Goal: Task Accomplishment & Management: Manage account settings

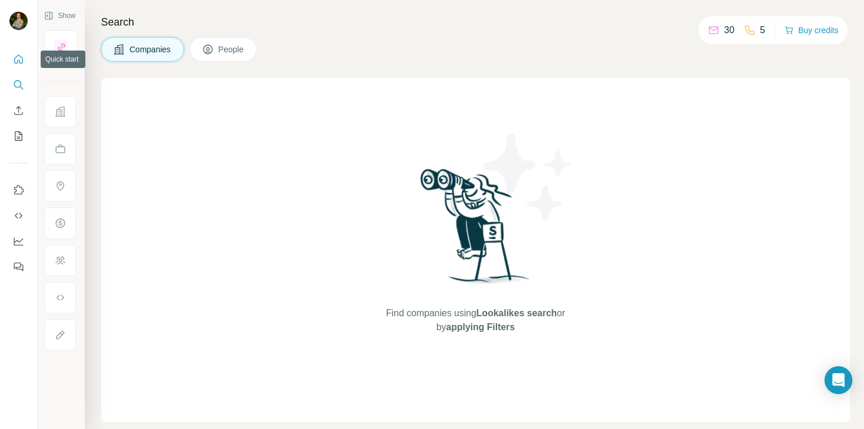
click at [12, 59] on button "Quick start" at bounding box center [18, 59] width 19 height 21
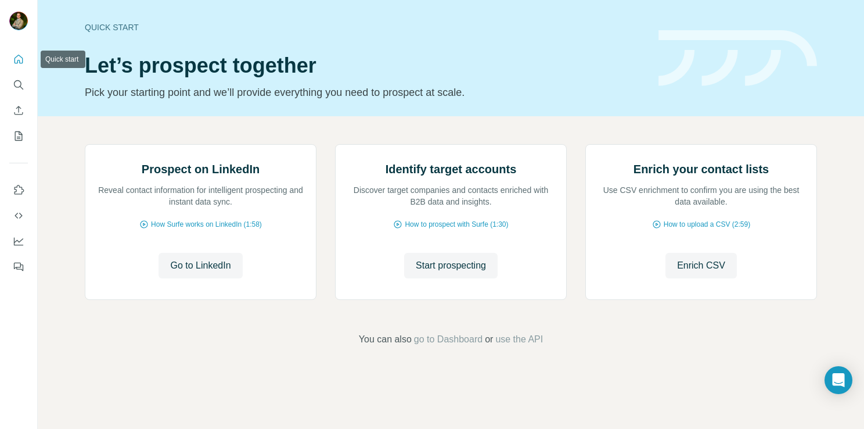
click at [22, 60] on icon "Quick start" at bounding box center [19, 59] width 9 height 9
click at [21, 192] on icon "Use Surfe on LinkedIn" at bounding box center [19, 190] width 12 height 12
click at [22, 193] on icon "Use Surfe on LinkedIn" at bounding box center [19, 190] width 12 height 12
click at [18, 137] on icon "My lists" at bounding box center [19, 136] width 12 height 12
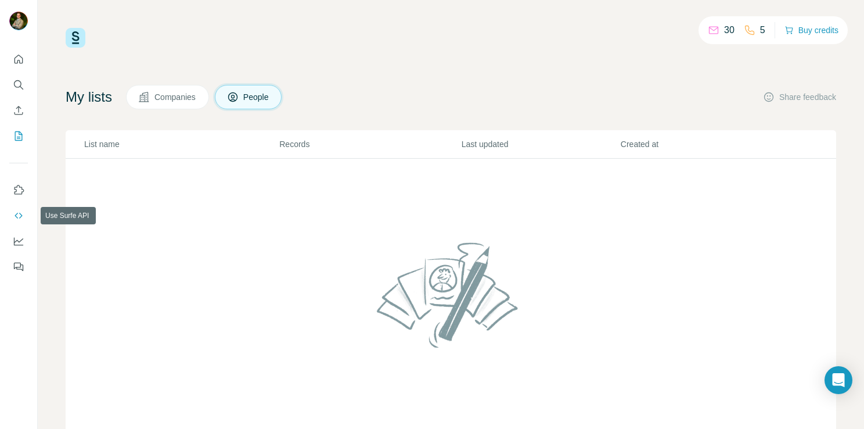
click at [19, 220] on icon "Use Surfe API" at bounding box center [19, 216] width 12 height 12
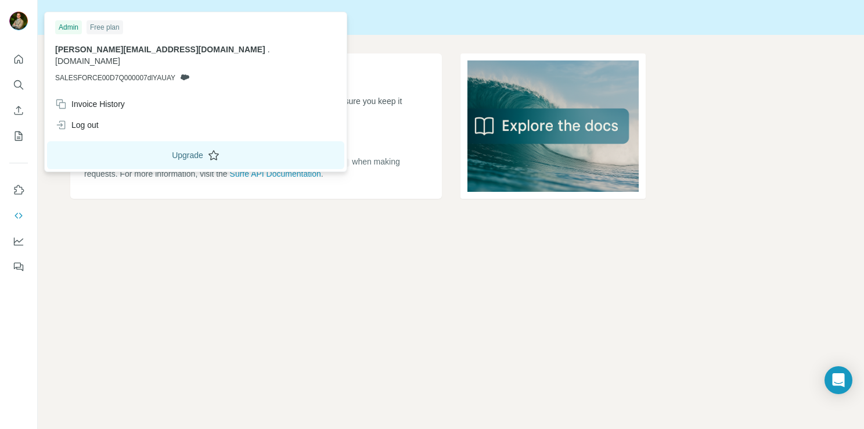
click at [117, 141] on button "Upgrade" at bounding box center [195, 155] width 297 height 28
